Goal: Task Accomplishment & Management: Manage account settings

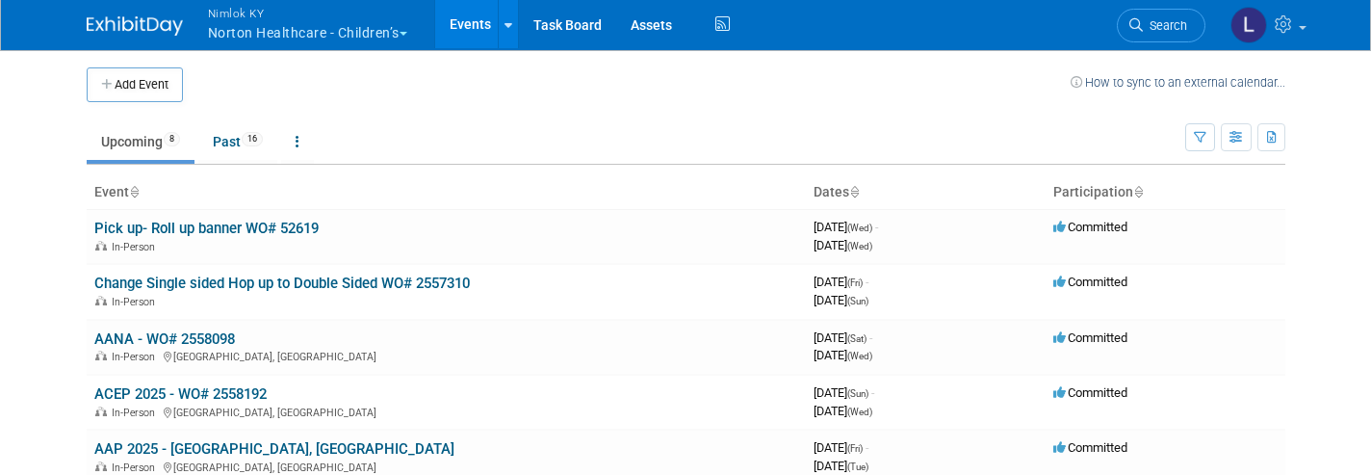
click at [295, 34] on button "Nimlok [PERSON_NAME] Healthcare - Children’s" at bounding box center [318, 25] width 225 height 50
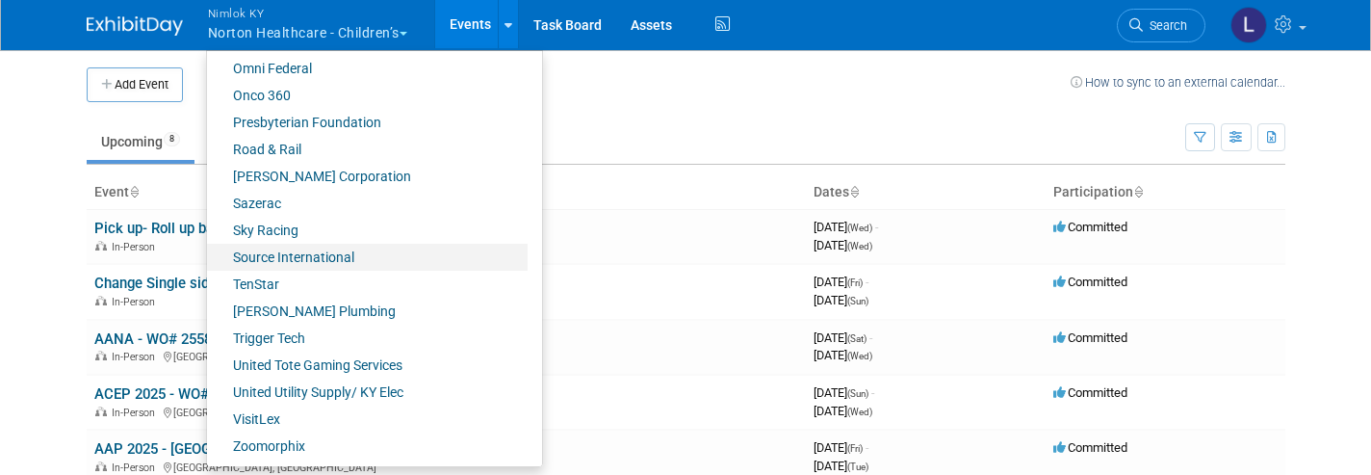
scroll to position [918, 0]
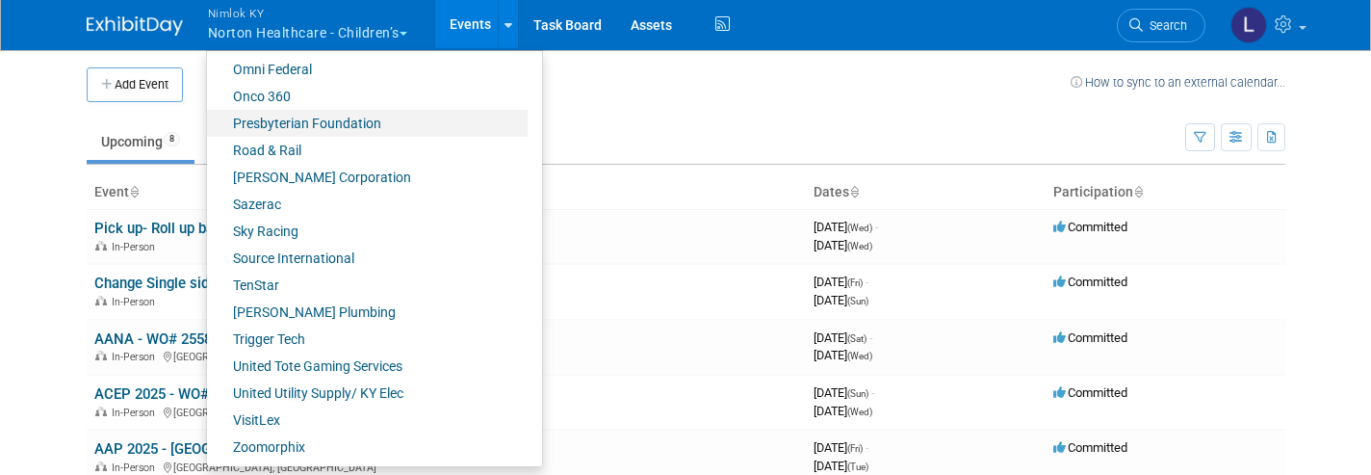
click at [338, 127] on link "Presbyterian Foundation" at bounding box center [367, 123] width 321 height 27
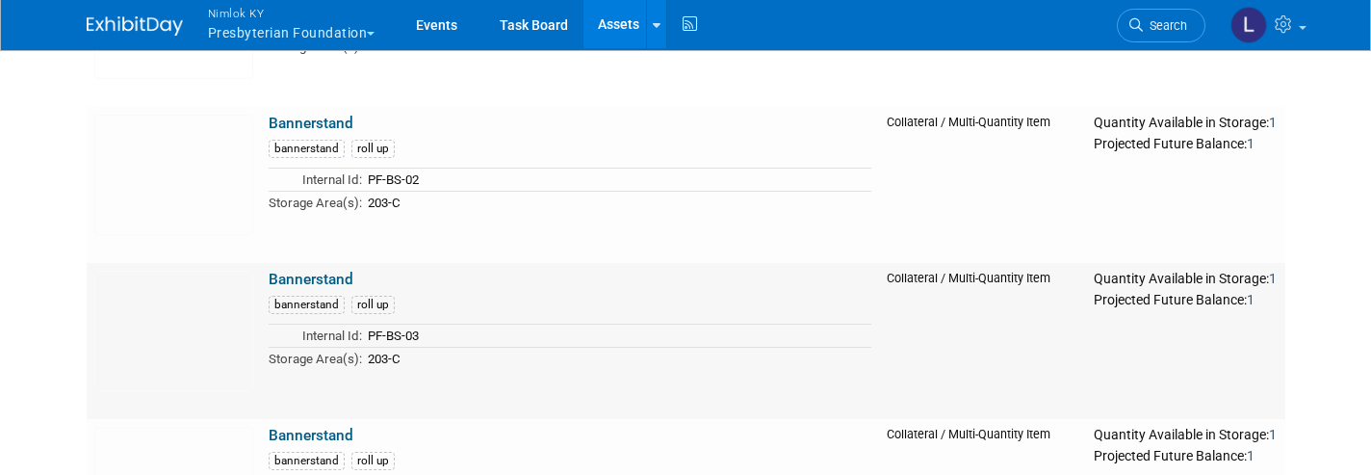
scroll to position [1063, 0]
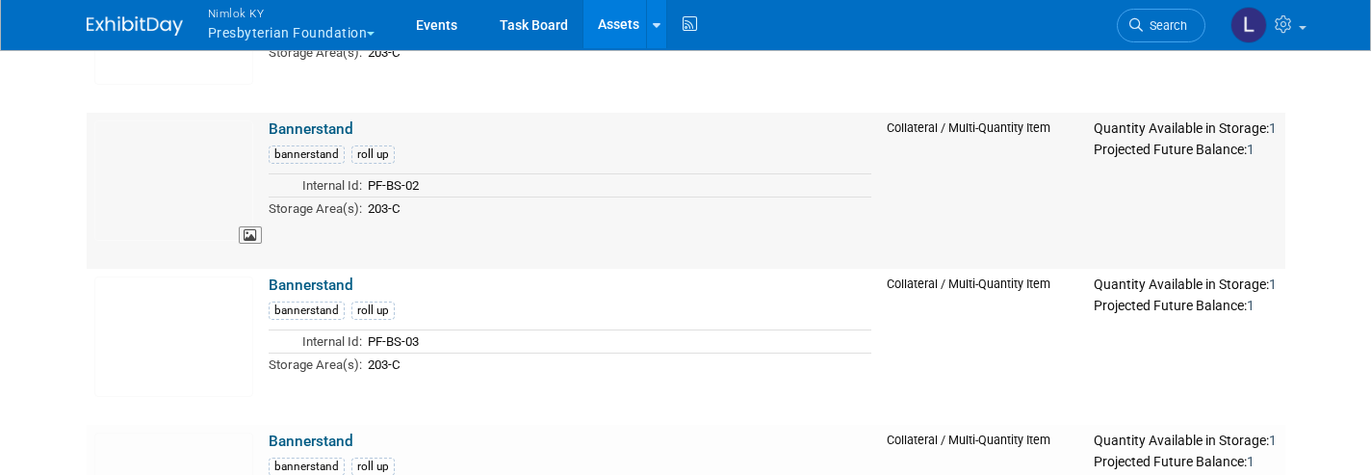
click at [205, 149] on img at bounding box center [173, 180] width 159 height 120
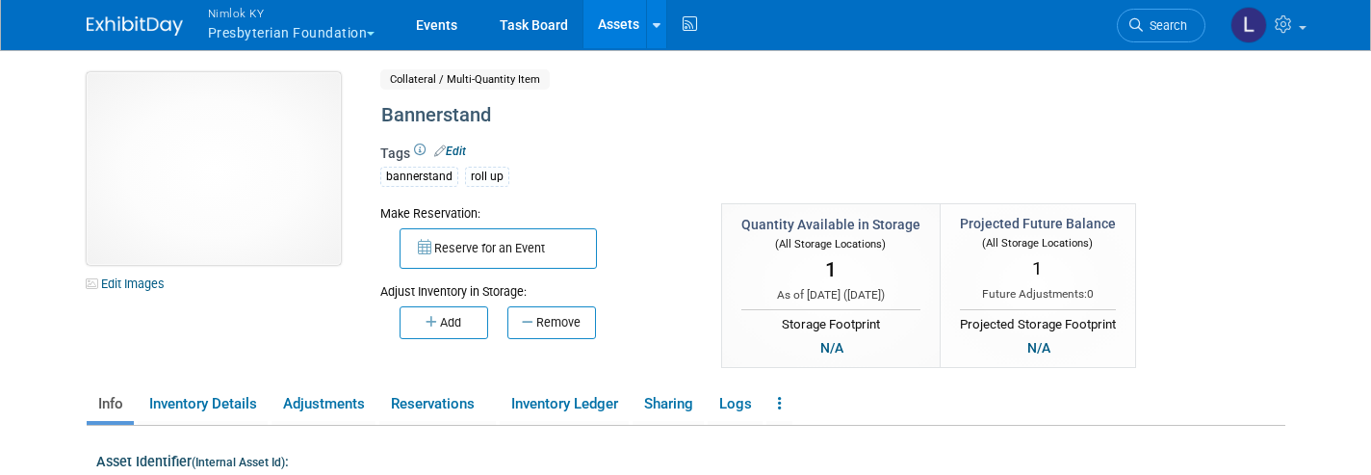
click at [225, 260] on img at bounding box center [214, 168] width 254 height 193
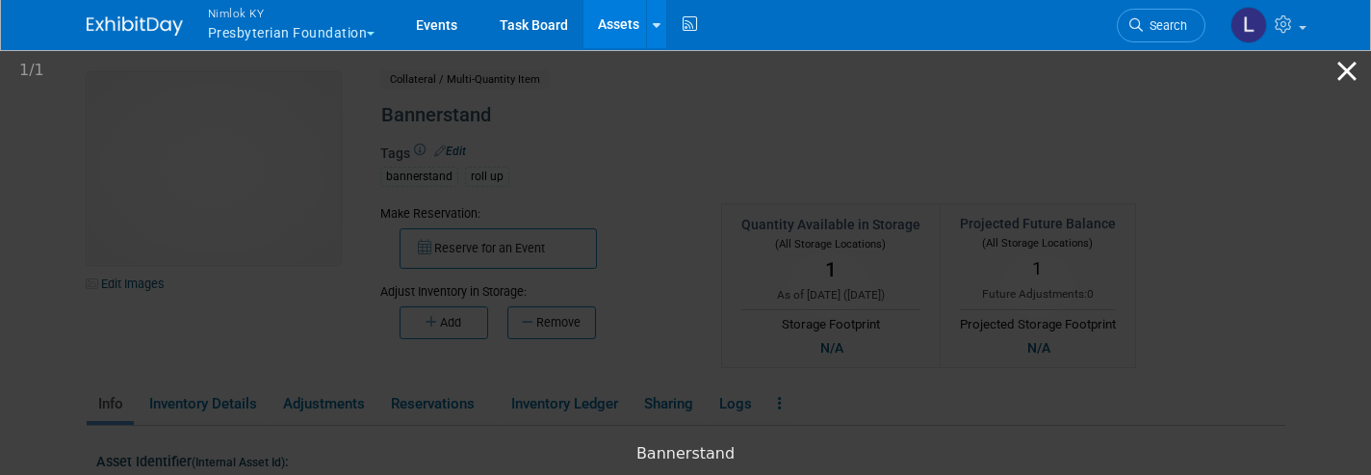
click at [1342, 79] on button "Close gallery" at bounding box center [1347, 70] width 48 height 45
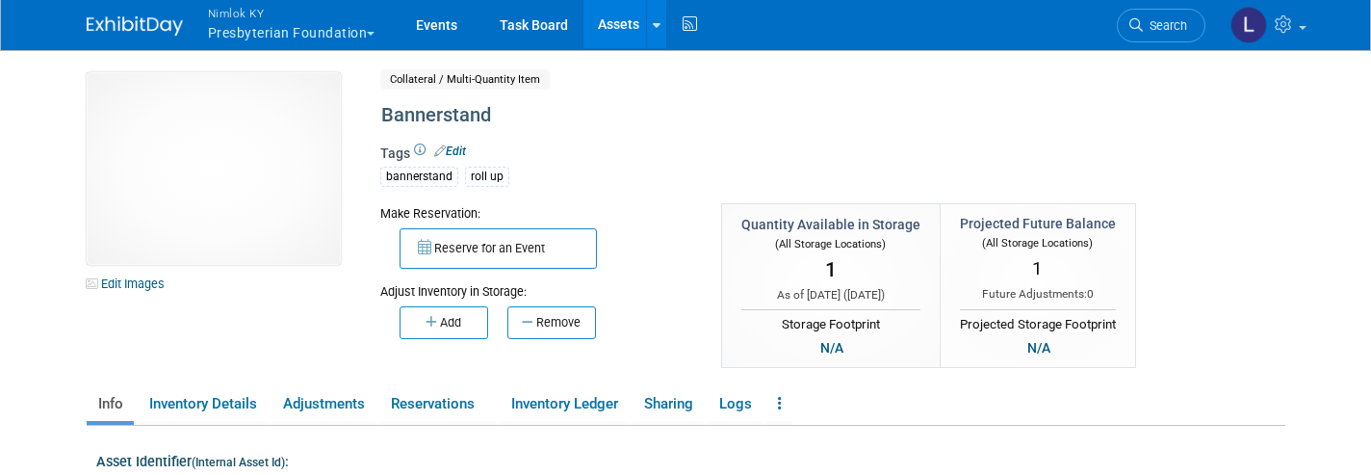
click at [616, 35] on link "Assets" at bounding box center [618, 24] width 70 height 48
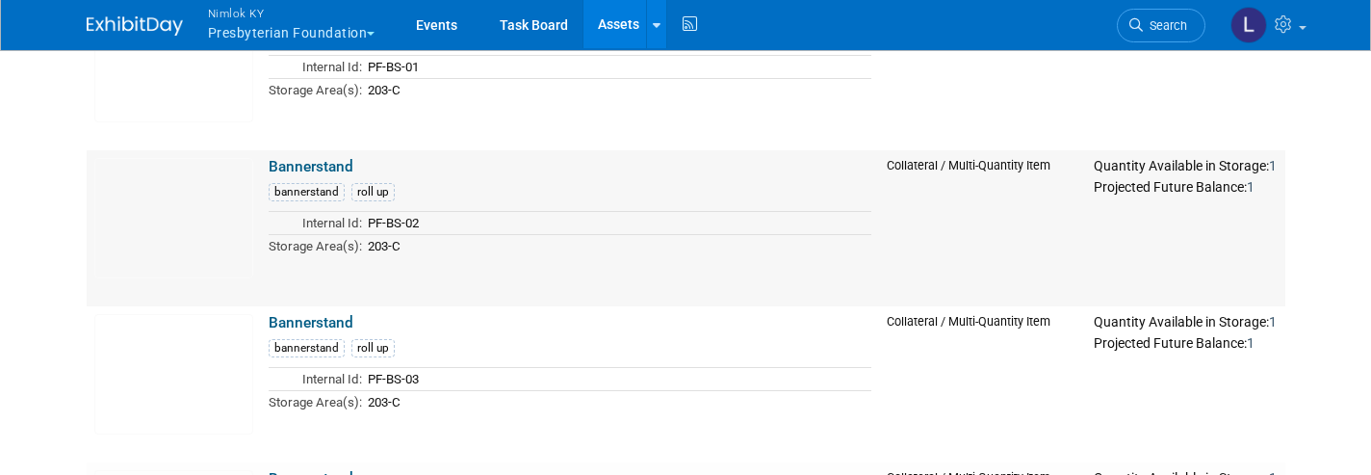
scroll to position [1028, 0]
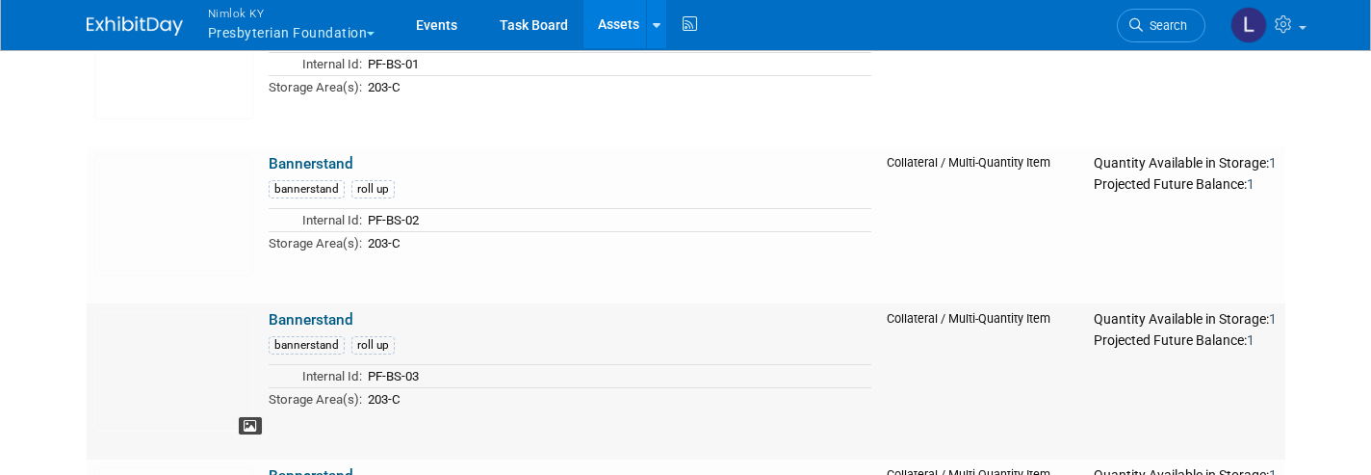
click at [248, 423] on icon at bounding box center [250, 426] width 13 height 13
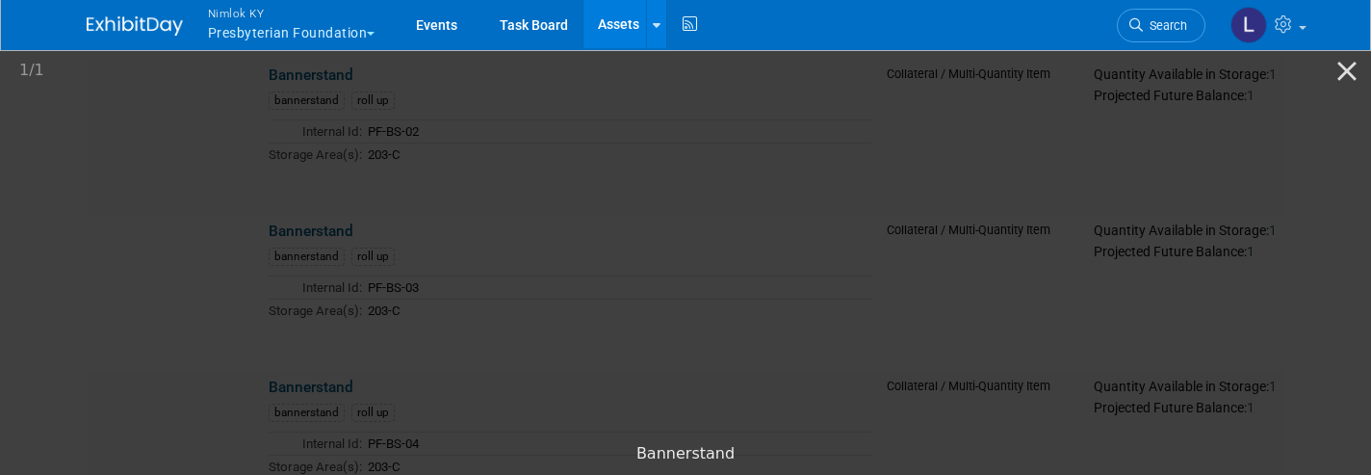
scroll to position [1116, 0]
click at [1353, 69] on button "Close gallery" at bounding box center [1347, 70] width 48 height 45
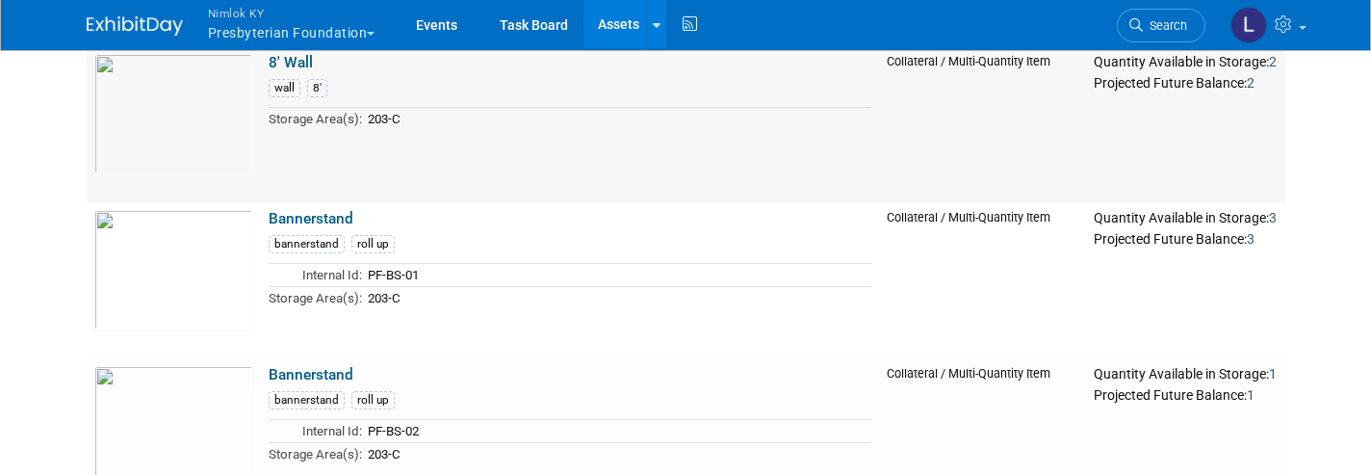
scroll to position [827, 0]
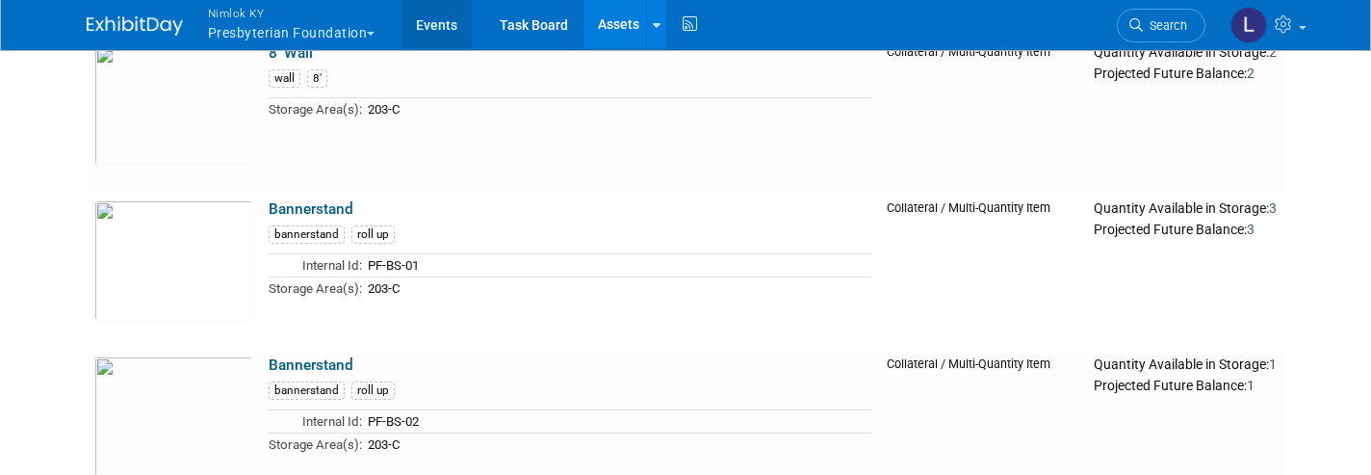
click at [438, 29] on link "Events" at bounding box center [436, 24] width 70 height 48
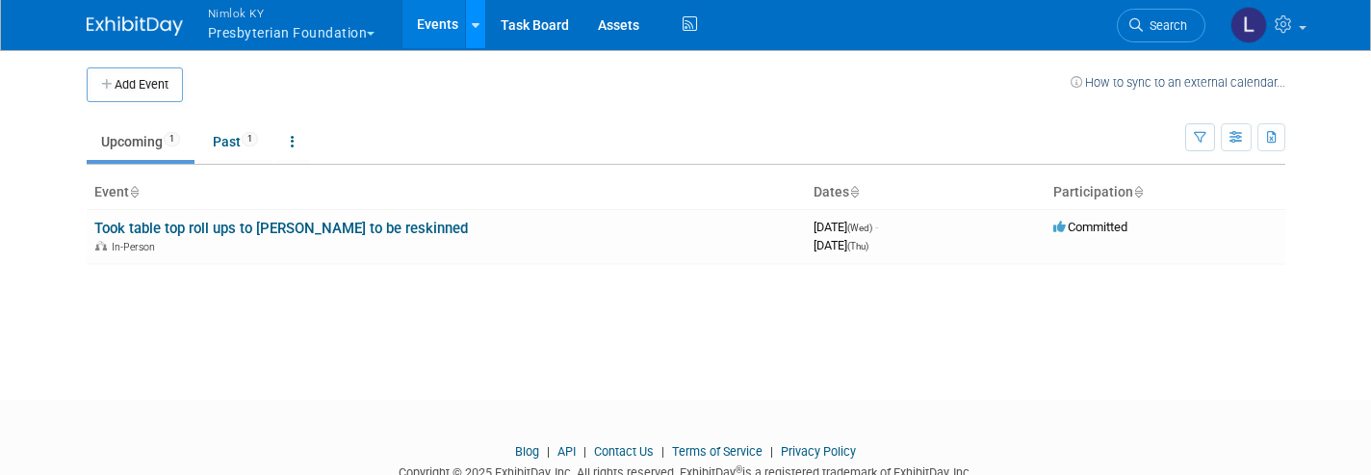
click at [477, 27] on icon at bounding box center [476, 25] width 8 height 13
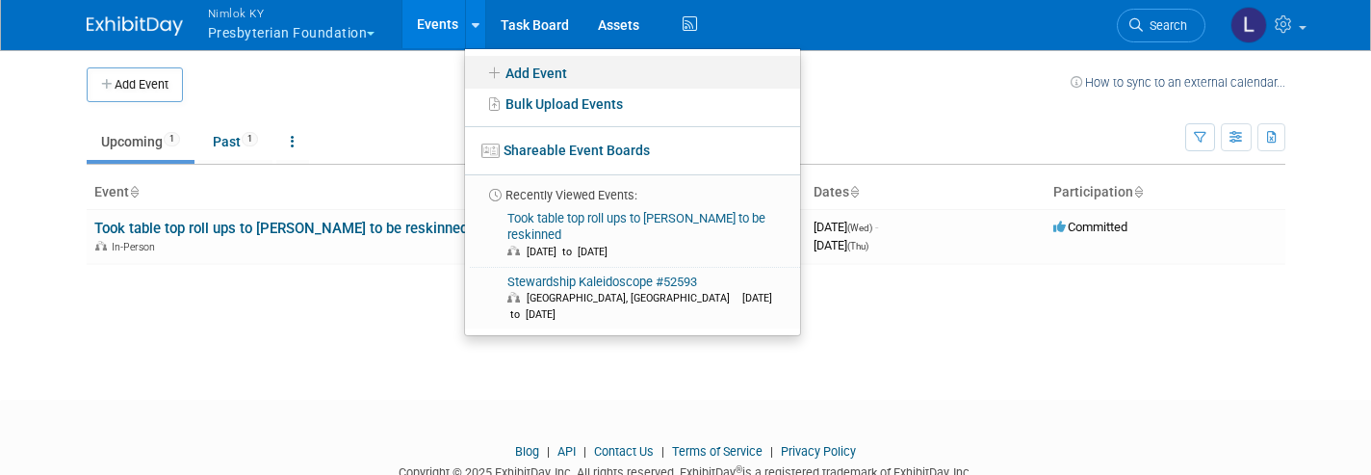
click at [529, 68] on link "Add Event" at bounding box center [632, 72] width 335 height 33
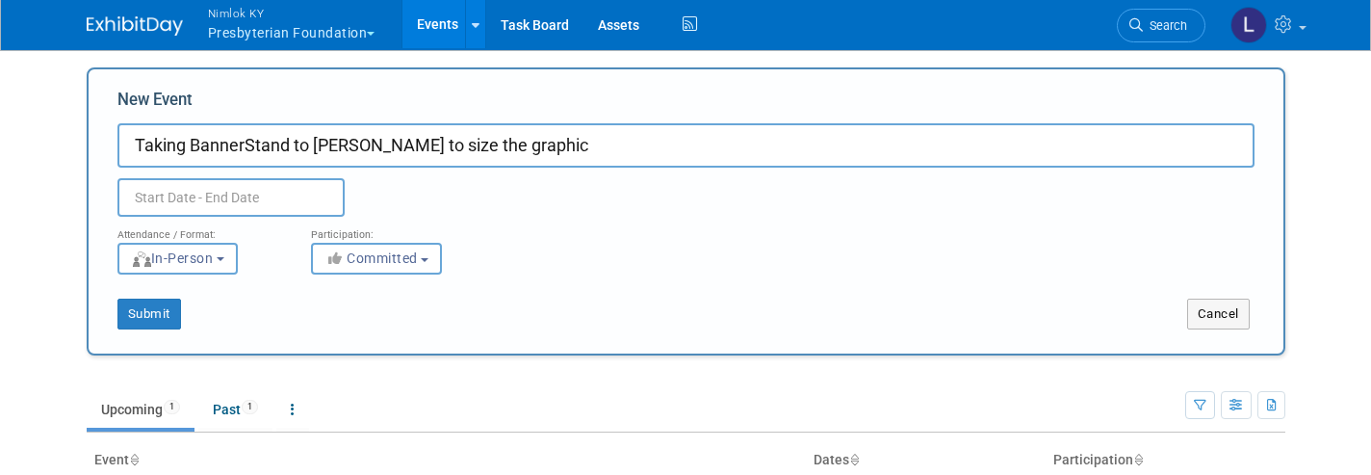
type input "Taking BannerStand to [PERSON_NAME] to size the graphic"
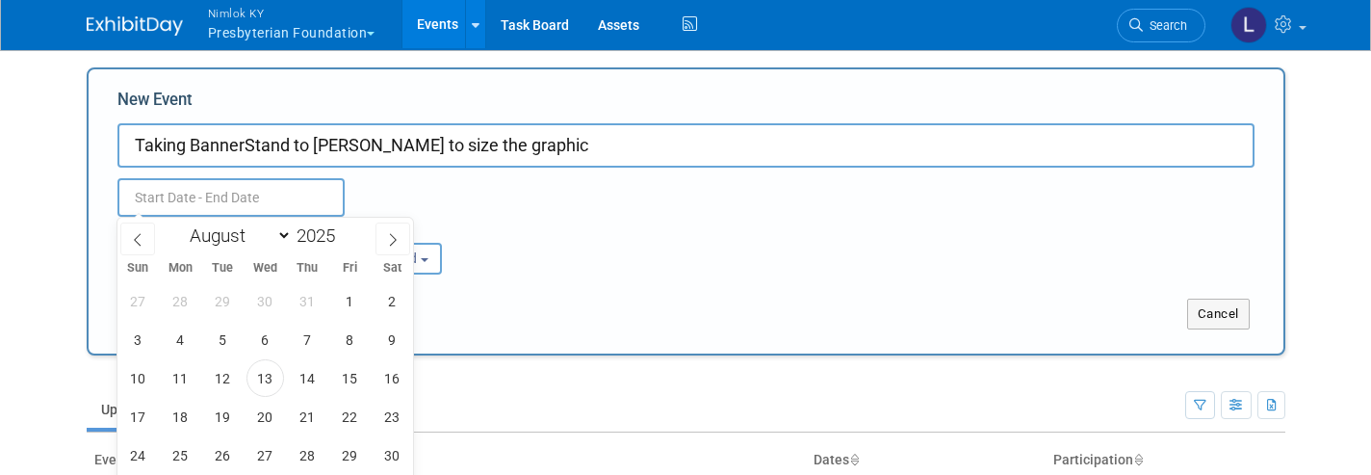
click at [199, 191] on input "text" at bounding box center [230, 197] width 227 height 39
click at [264, 382] on span "13" at bounding box center [265, 378] width 38 height 38
type input "Aug 13, 2025 to Aug 13, 2025"
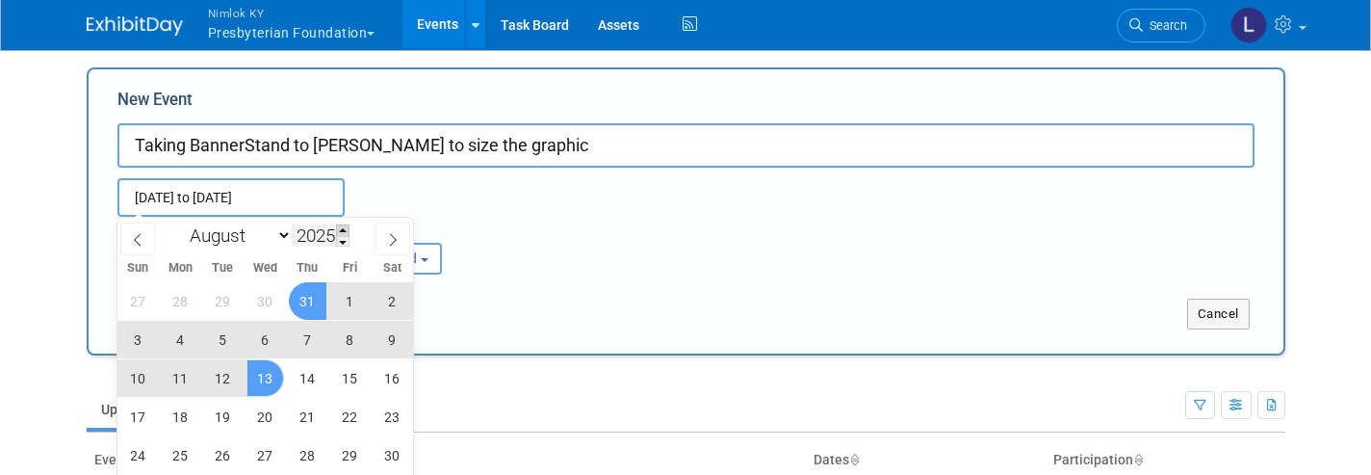
click at [348, 229] on span at bounding box center [342, 230] width 13 height 12
type input "2026"
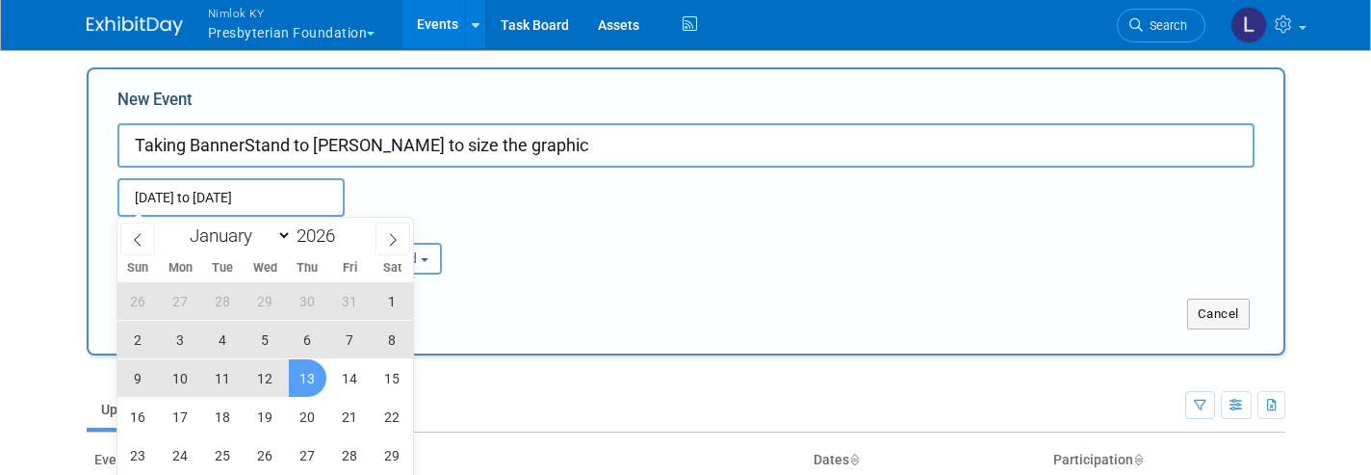
click at [305, 377] on span "13" at bounding box center [308, 378] width 38 height 38
type input "Aug 13, 2025 to Aug 13, 2026"
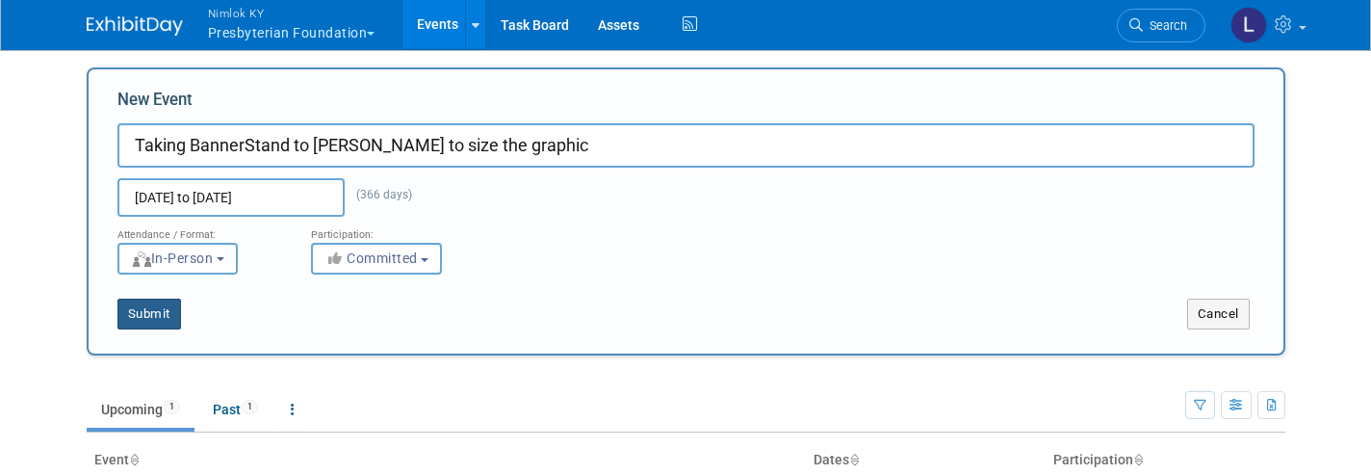
click at [146, 315] on button "Submit" at bounding box center [149, 313] width 64 height 31
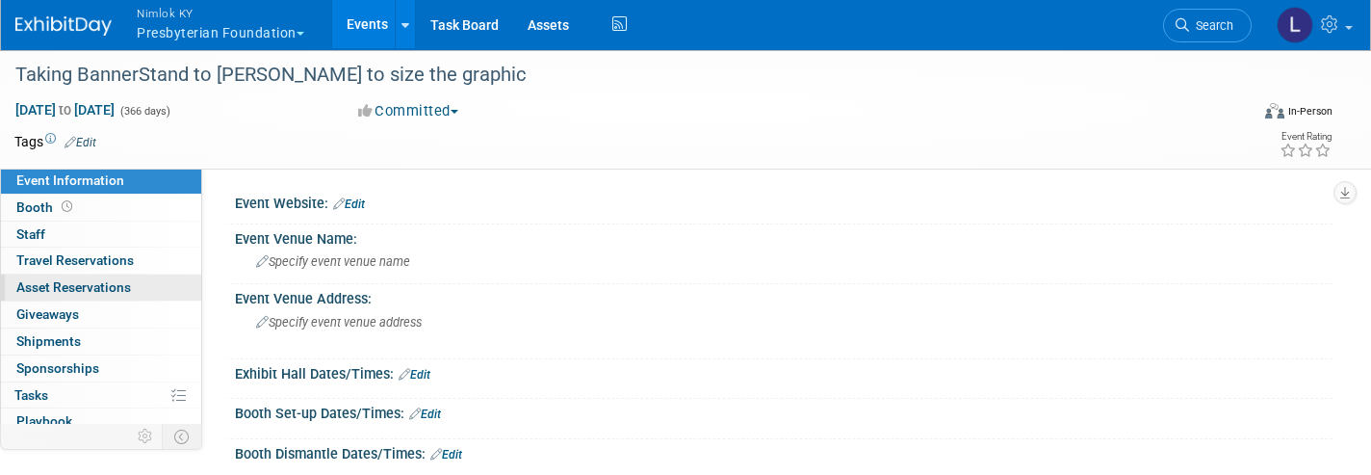
click at [90, 290] on span "Asset Reservations 0" at bounding box center [73, 286] width 115 height 15
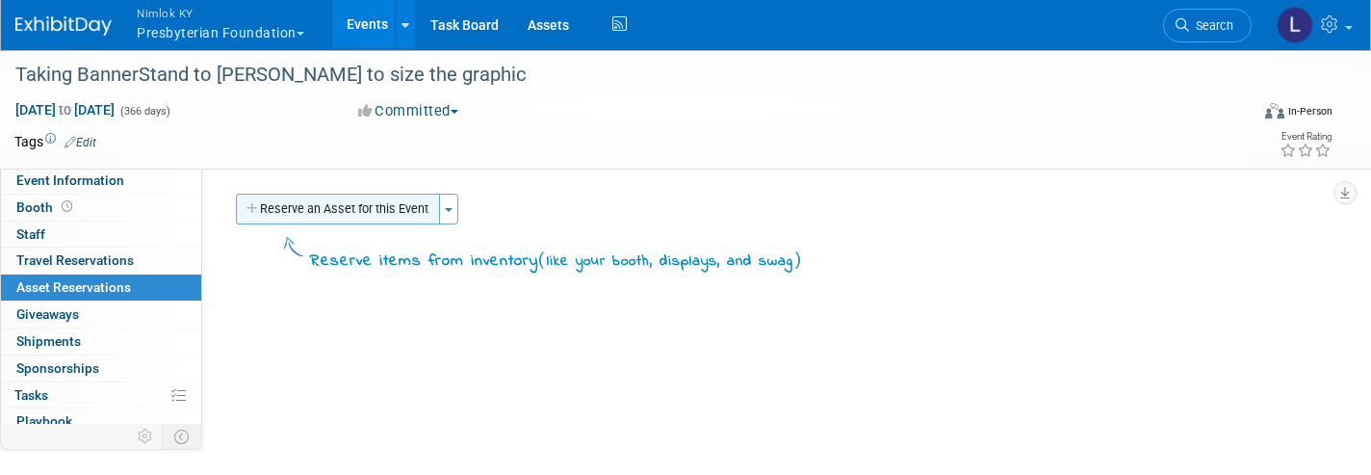
click at [343, 210] on button "Reserve an Asset for this Event" at bounding box center [338, 208] width 204 height 31
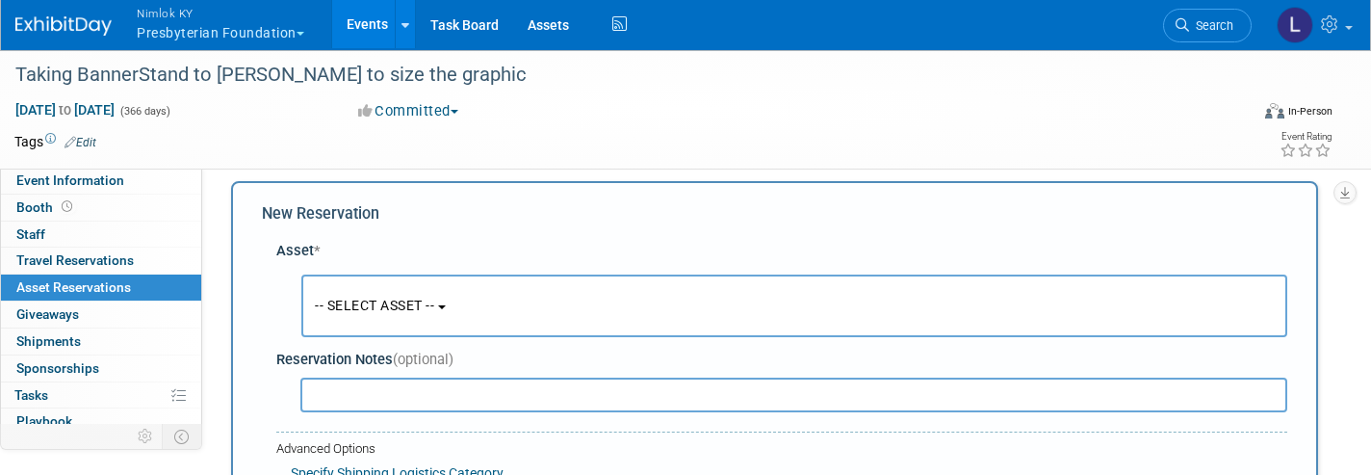
scroll to position [17, 0]
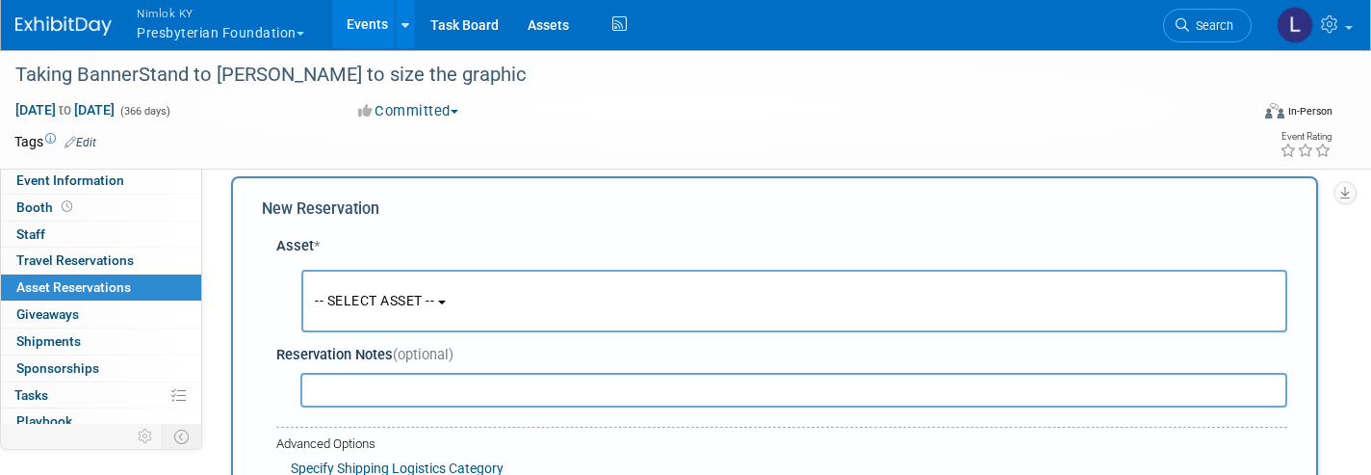
click at [411, 304] on span "-- SELECT ASSET --" at bounding box center [374, 300] width 119 height 15
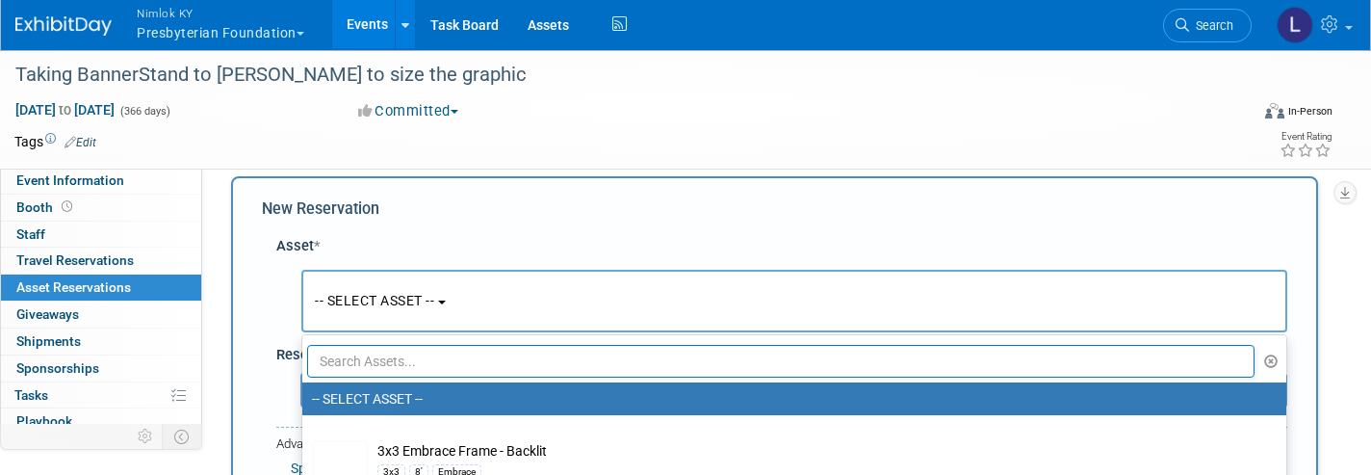
click at [397, 354] on input "text" at bounding box center [780, 361] width 947 height 33
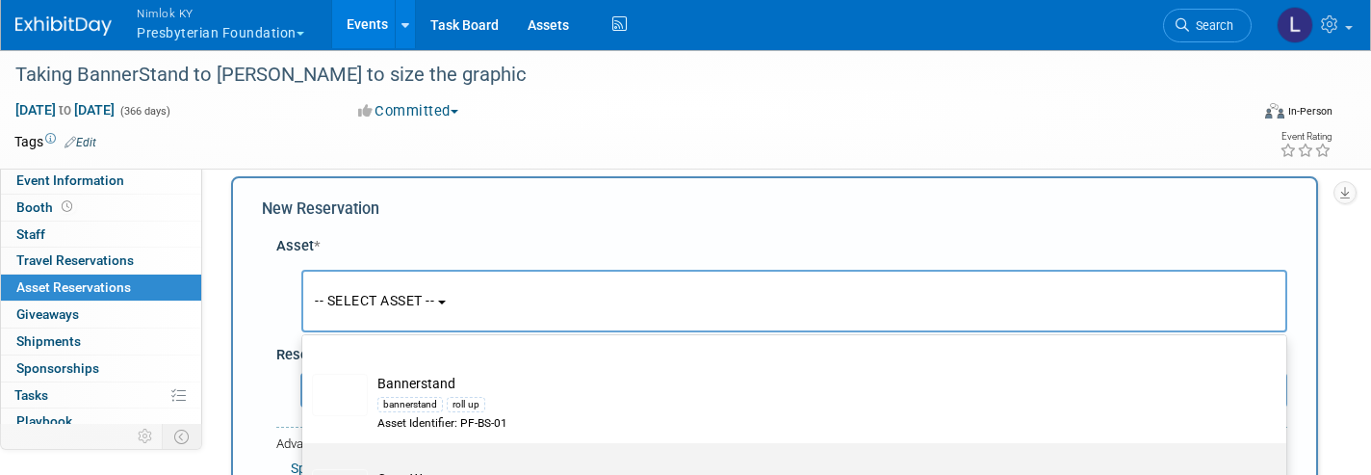
scroll to position [795, 0]
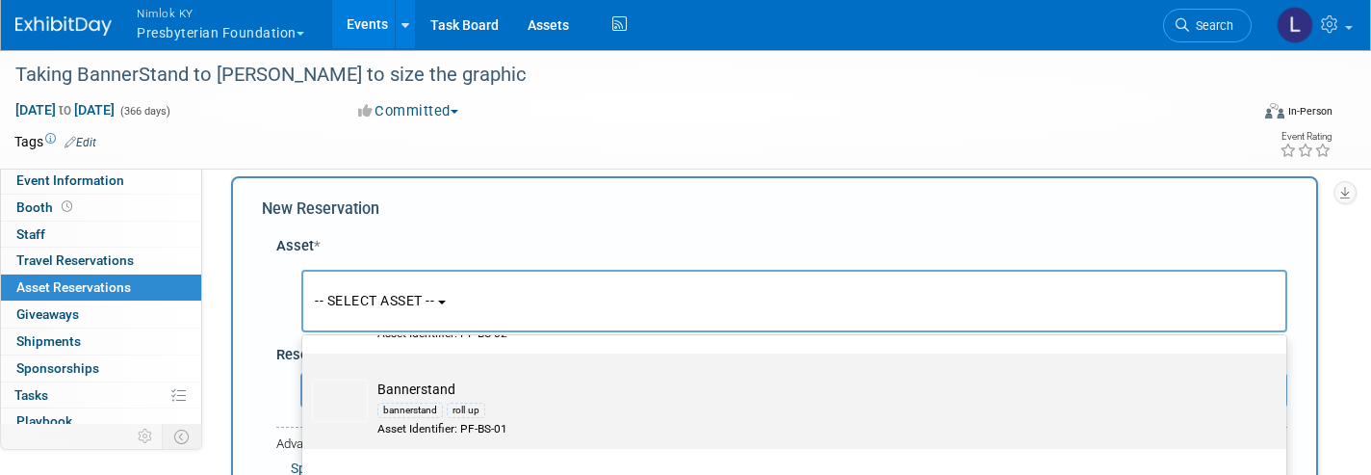
type input "pf"
click at [420, 379] on td "Bannerstand bannerstand roll up Asset Identifier: PF-BS-01" at bounding box center [808, 408] width 880 height 58
click at [305, 372] on input "Bannerstand bannerstand roll up Asset Identifier: PF-BS-01" at bounding box center [299, 370] width 13 height 13
select select "10720776"
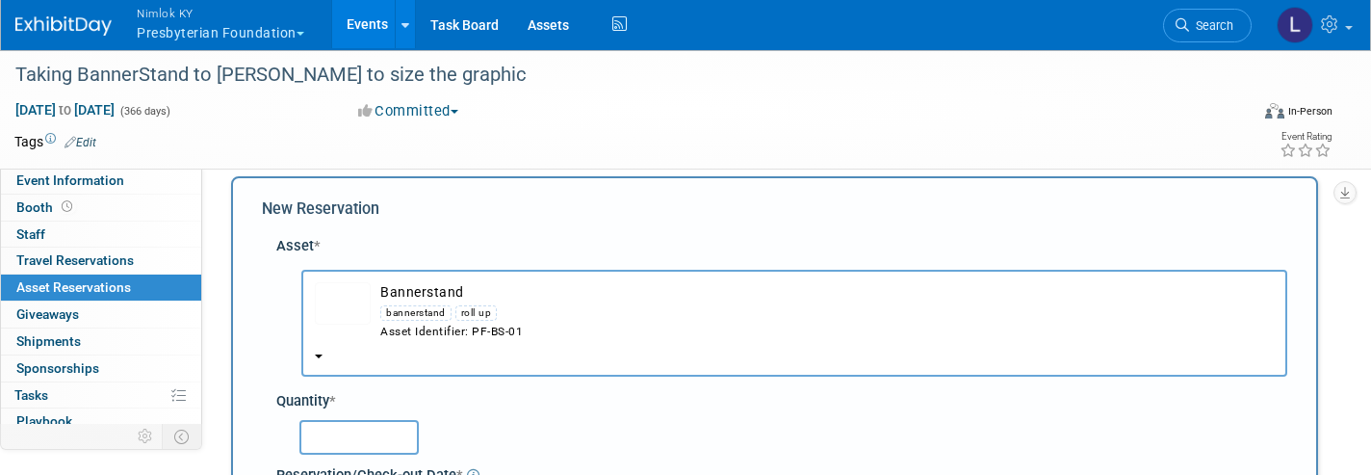
click at [368, 420] on input "text" at bounding box center [358, 437] width 119 height 35
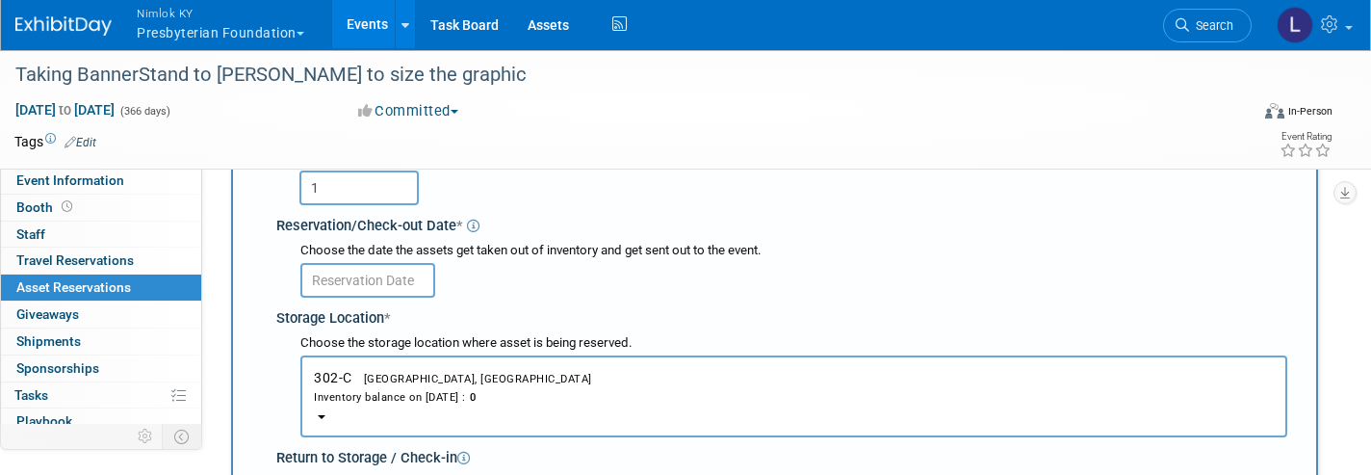
scroll to position [287, 0]
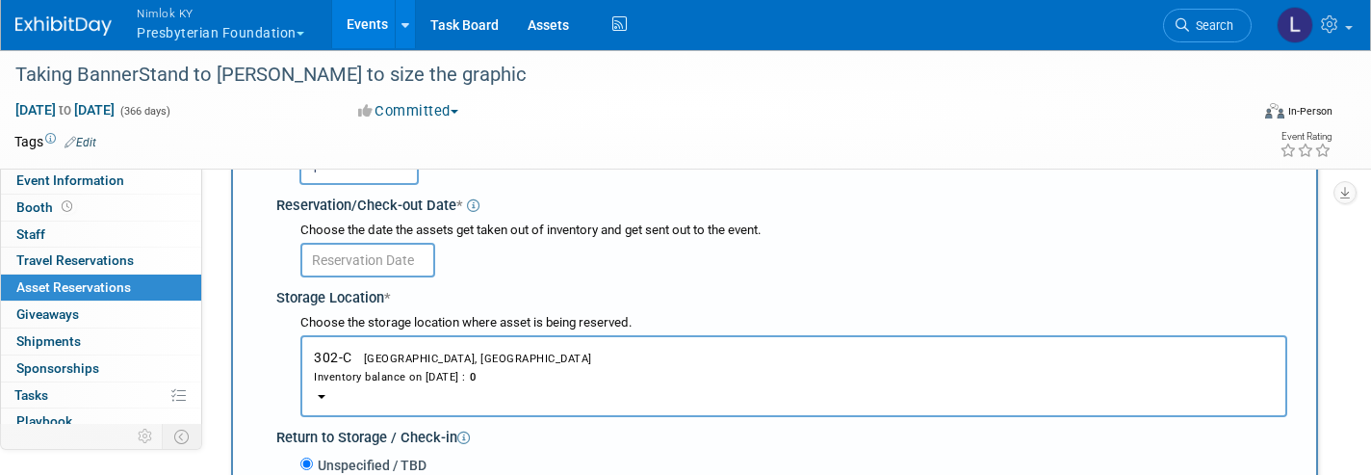
type input "1"
click at [368, 243] on input "text" at bounding box center [367, 260] width 135 height 35
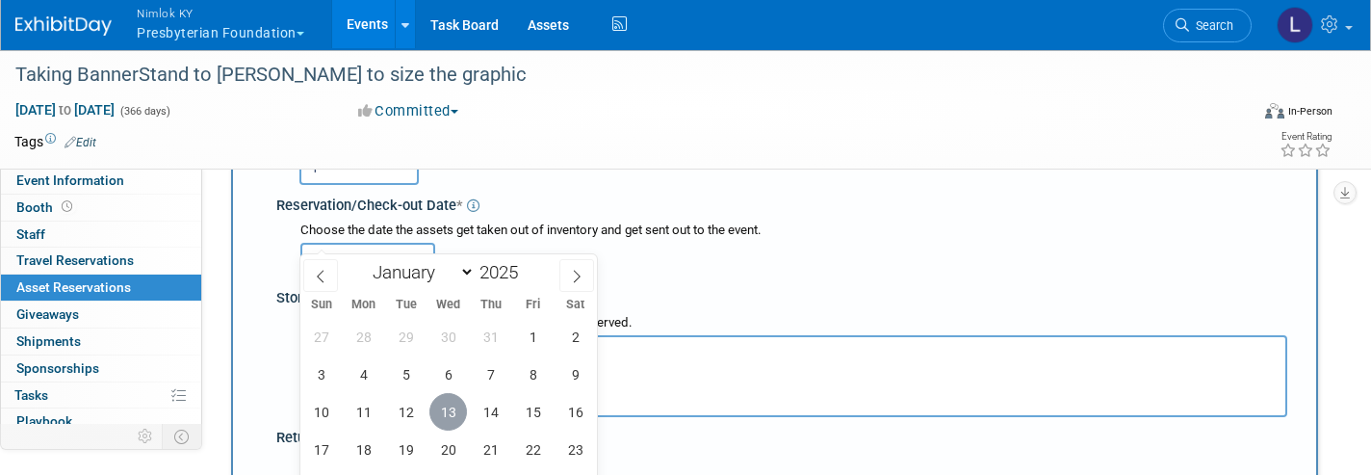
click at [445, 423] on span "13" at bounding box center [448, 412] width 38 height 38
type input "[DATE]"
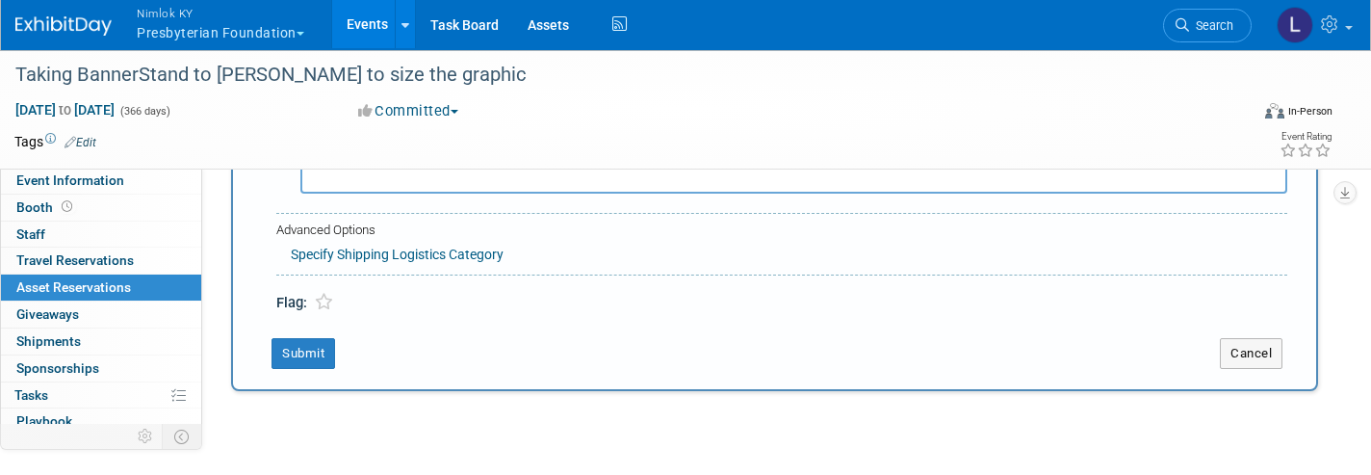
scroll to position [759, 0]
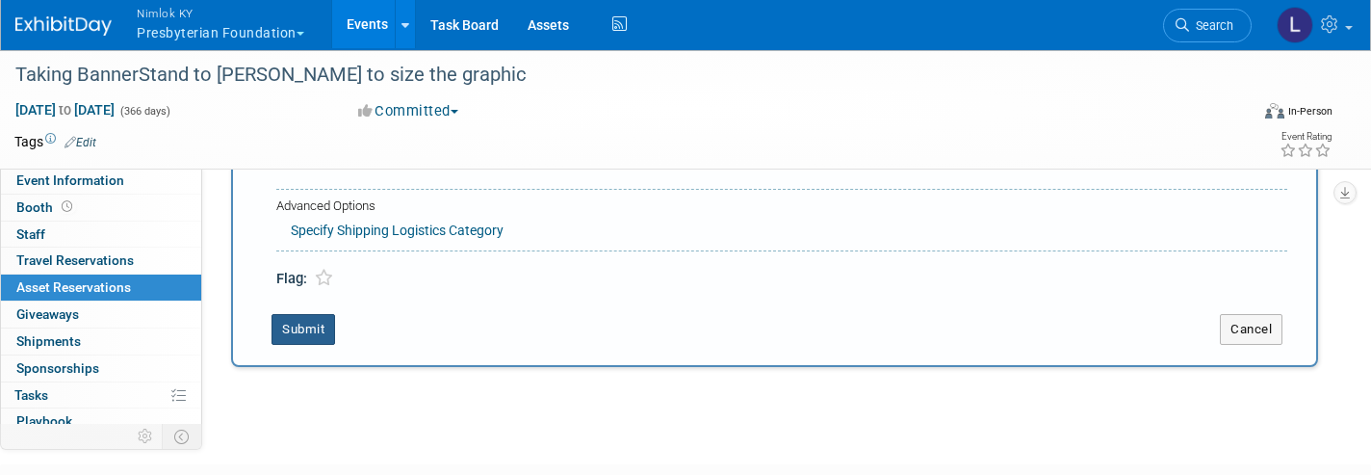
click at [307, 314] on button "Submit" at bounding box center [303, 329] width 64 height 31
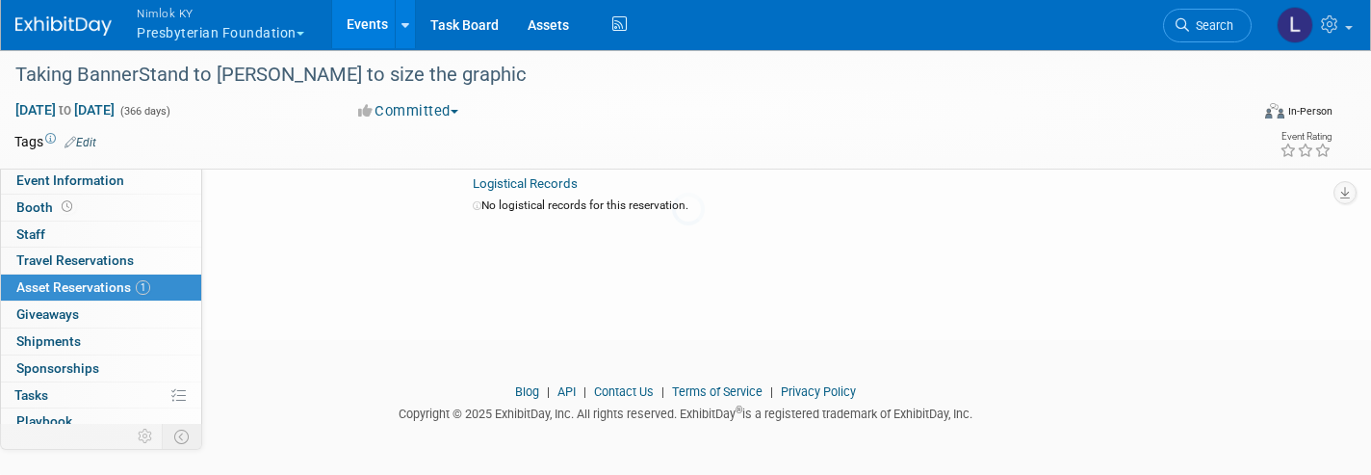
scroll to position [21, 0]
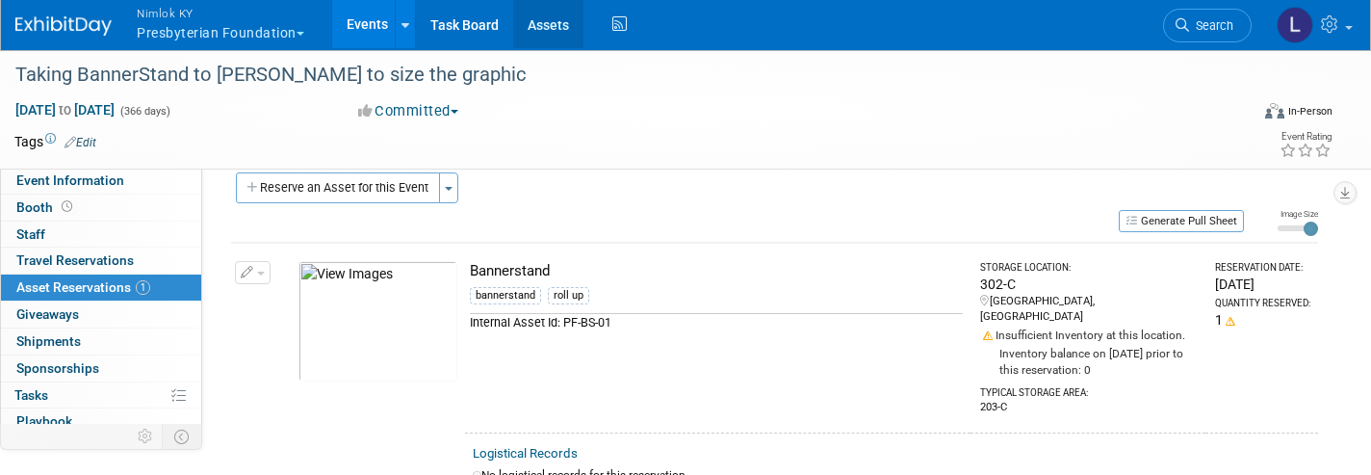
click at [559, 36] on link "Assets" at bounding box center [548, 24] width 70 height 48
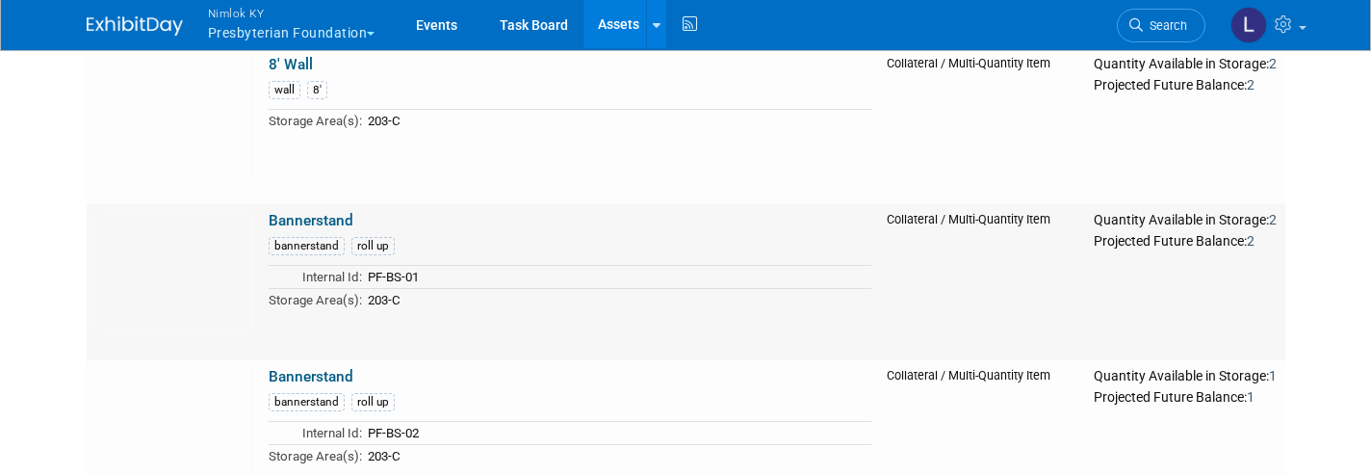
scroll to position [814, 0]
click at [308, 222] on link "Bannerstand" at bounding box center [311, 221] width 85 height 17
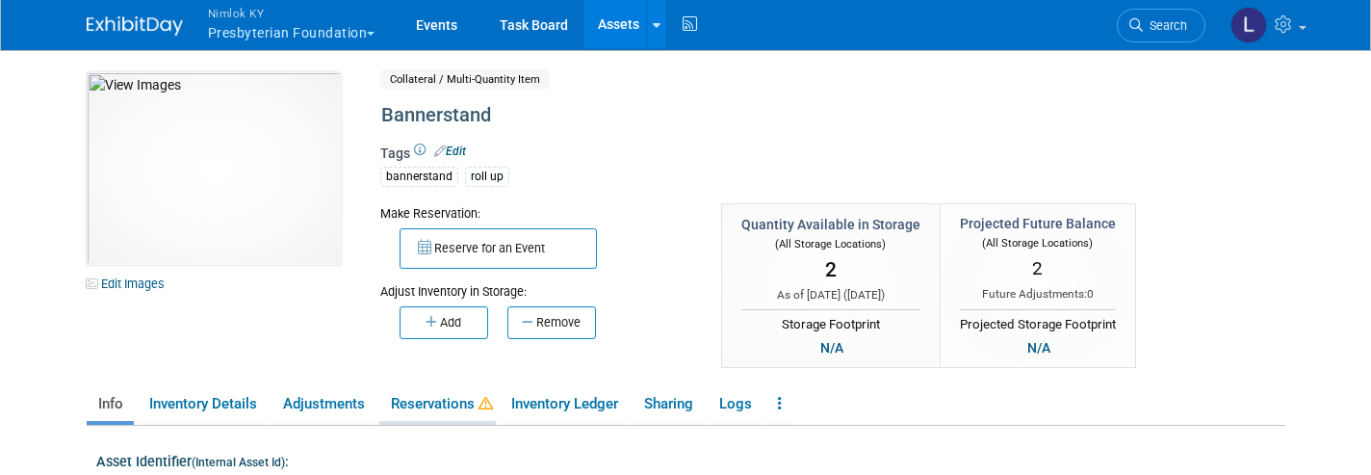
click at [436, 406] on link "Reservations" at bounding box center [437, 404] width 116 height 34
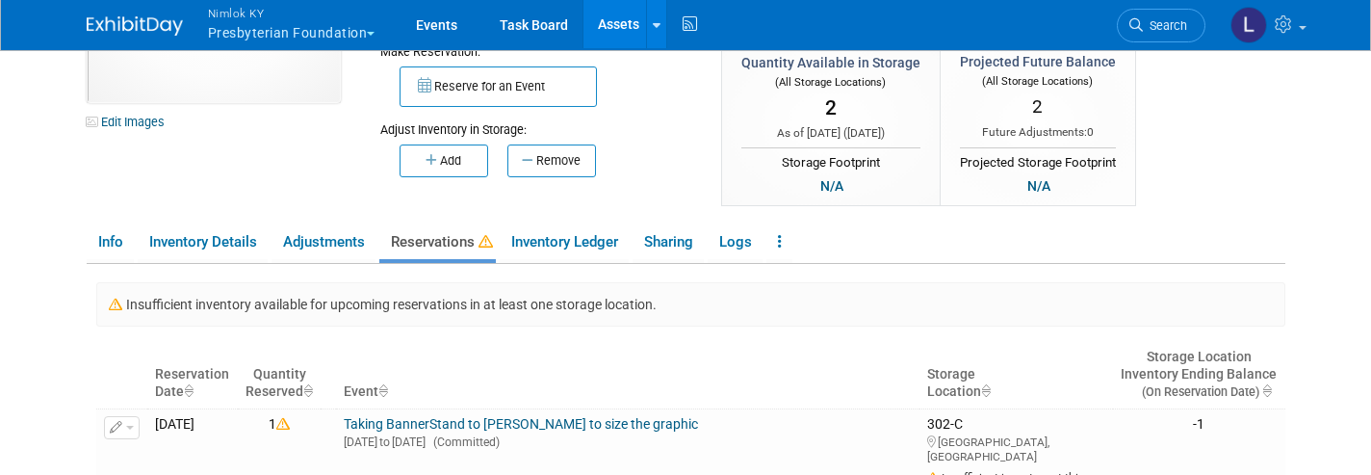
scroll to position [206, 0]
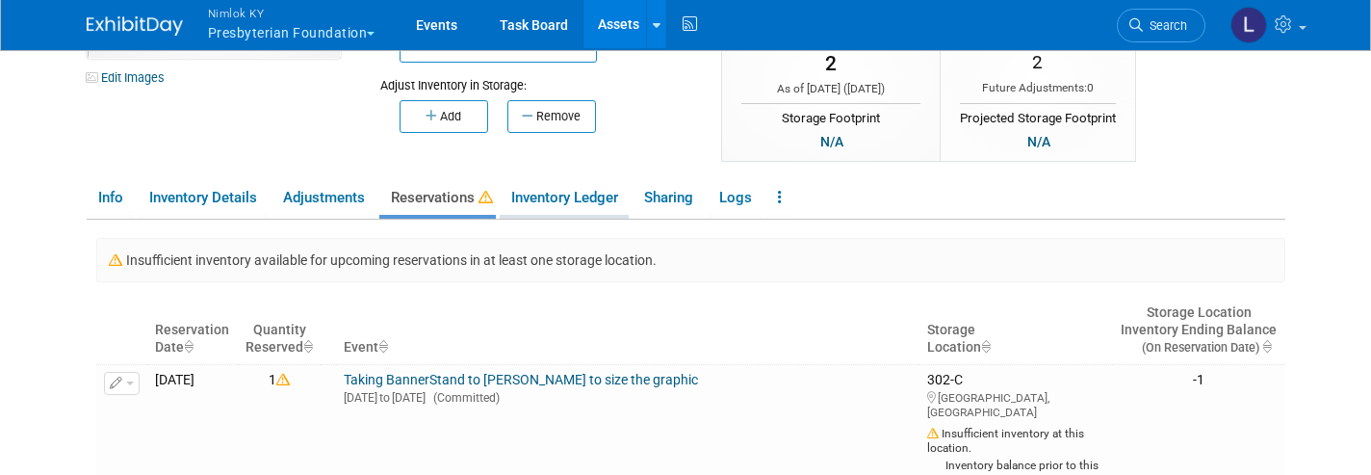
click at [579, 192] on link "Inventory Ledger" at bounding box center [564, 198] width 129 height 34
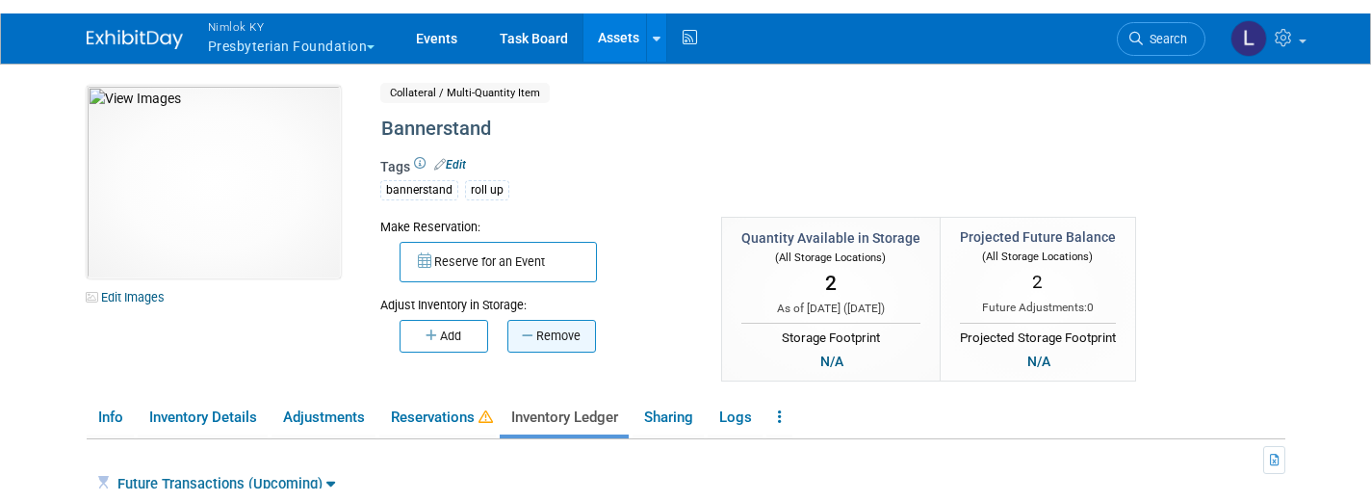
scroll to position [0, 0]
